Goal: Task Accomplishment & Management: Manage account settings

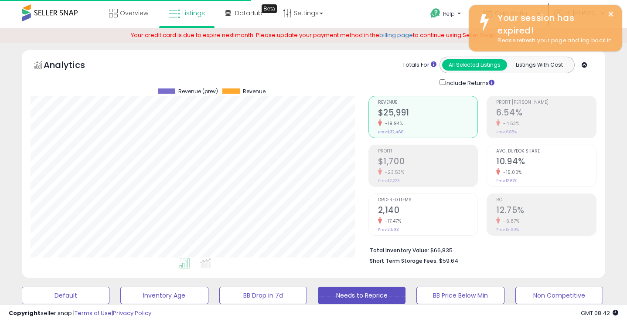
select select "**"
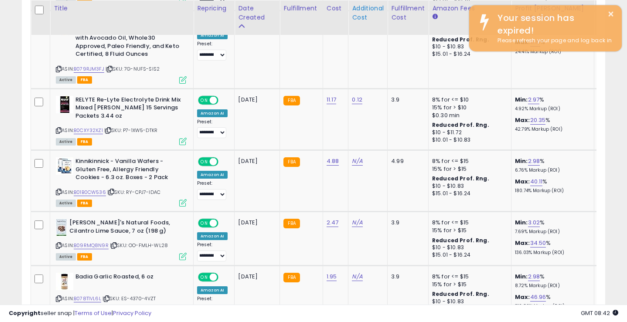
scroll to position [1827, 0]
